Goal: Transaction & Acquisition: Purchase product/service

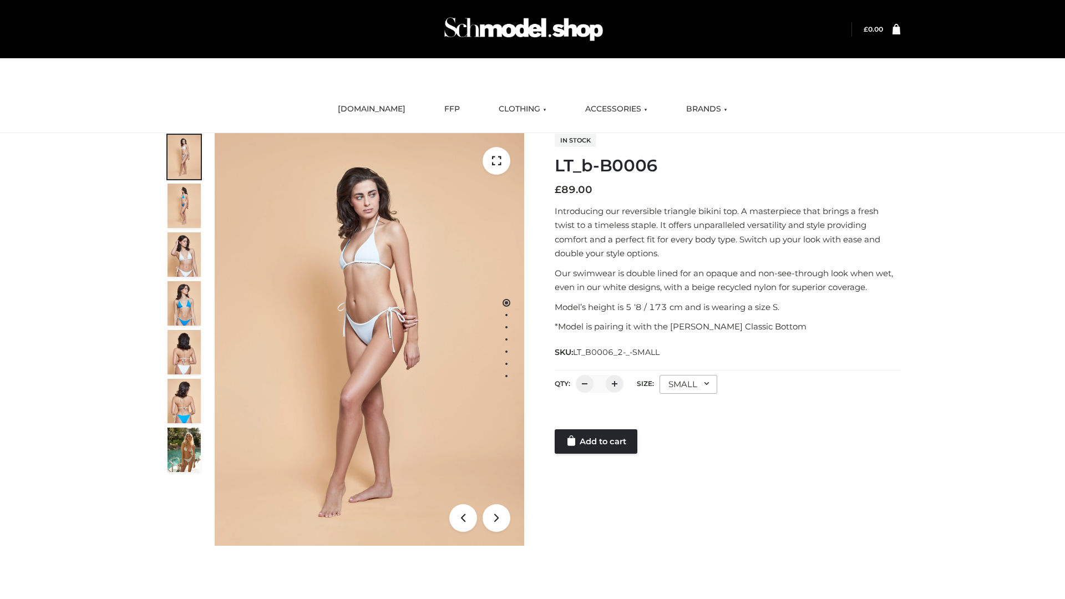
click at [597, 442] on link "Add to cart" at bounding box center [596, 441] width 83 height 24
